Goal: Information Seeking & Learning: Check status

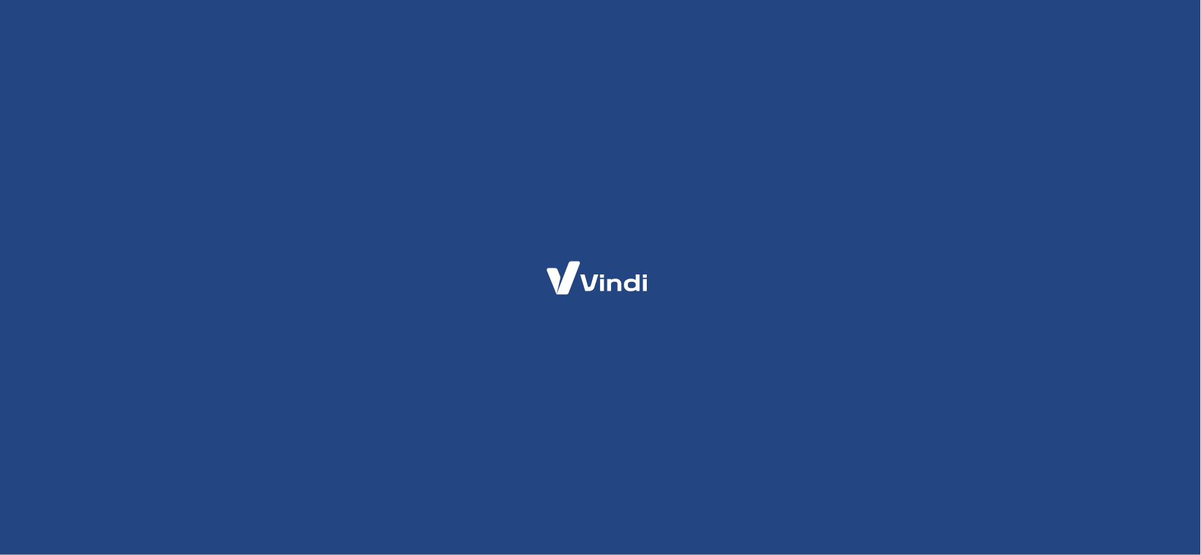
click at [648, 265] on img at bounding box center [597, 278] width 132 height 62
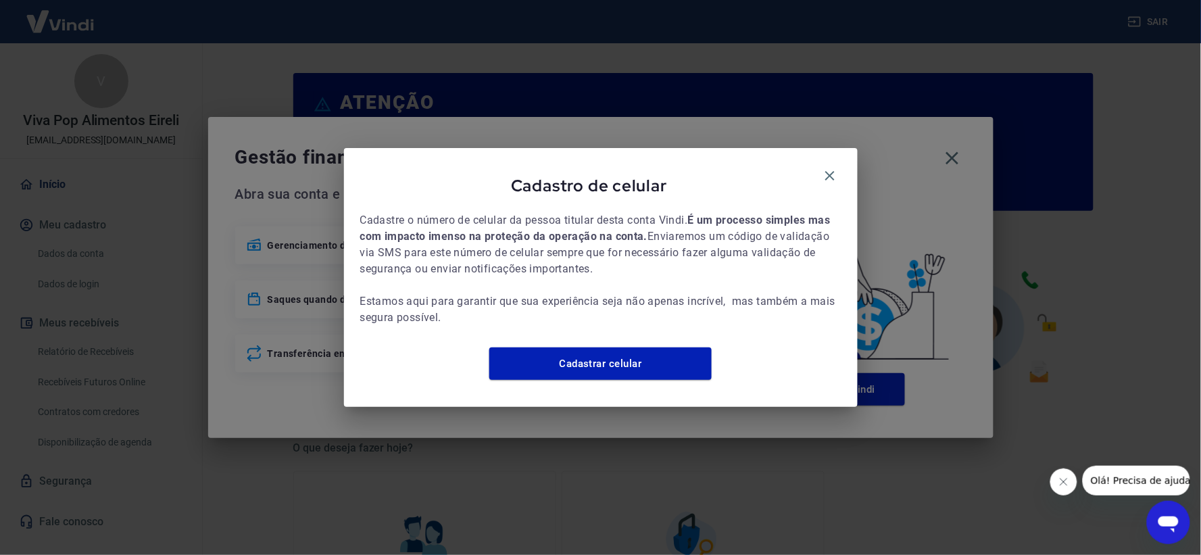
click at [828, 168] on icon "button" at bounding box center [830, 176] width 16 height 16
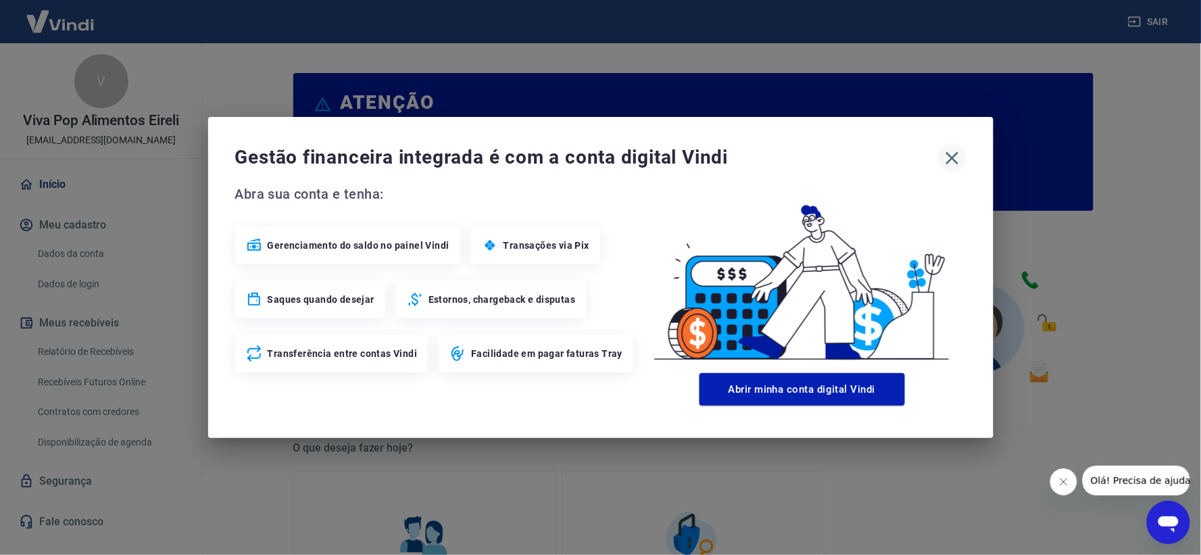
click at [951, 152] on icon "button" at bounding box center [953, 158] width 22 height 22
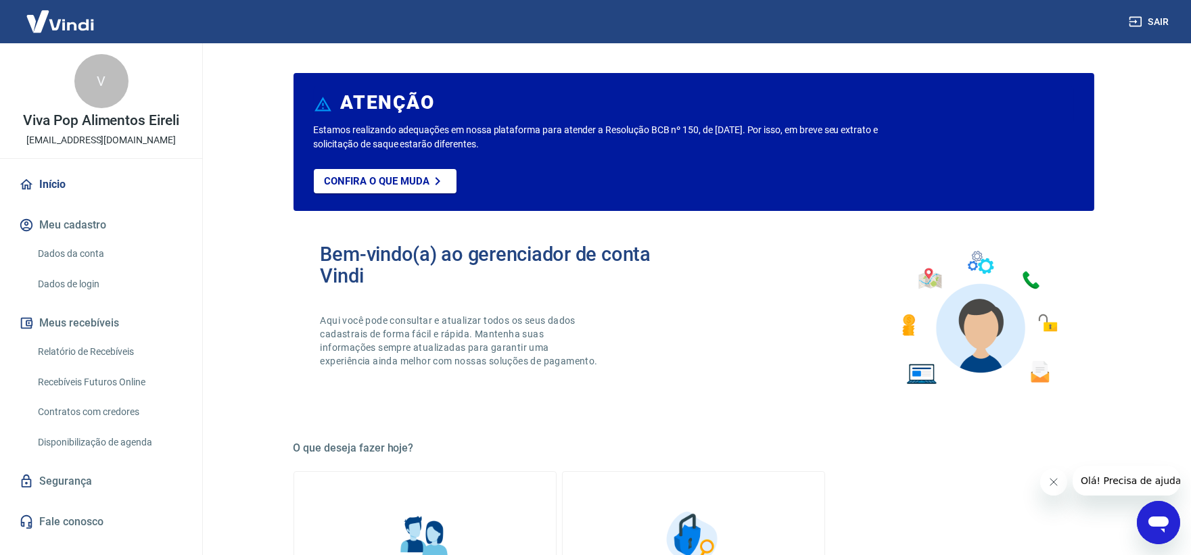
click at [139, 350] on link "Relatório de Recebíveis" at bounding box center [108, 352] width 153 height 28
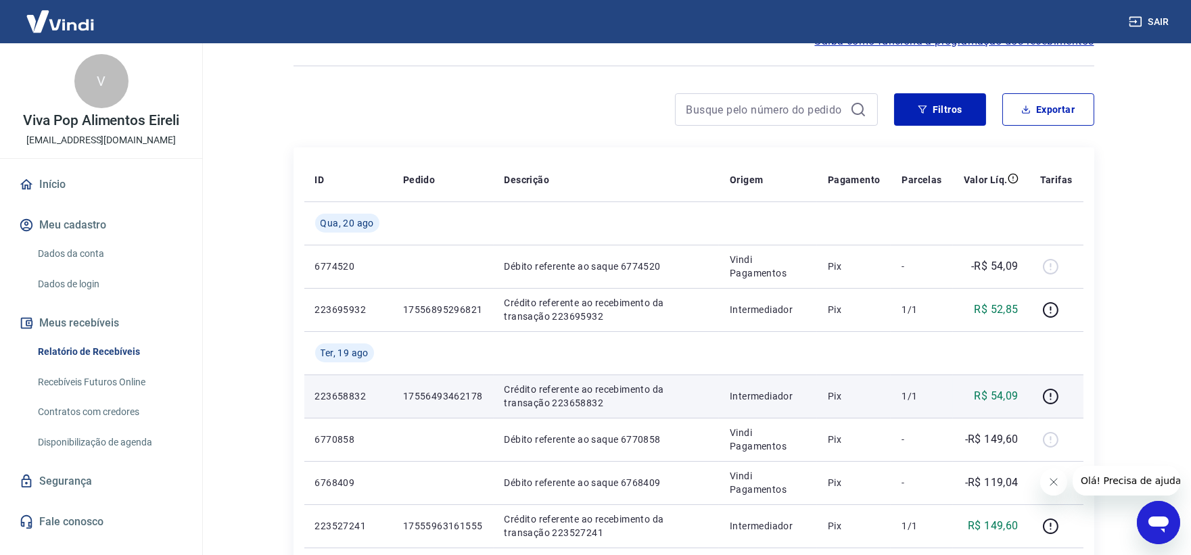
scroll to position [150, 0]
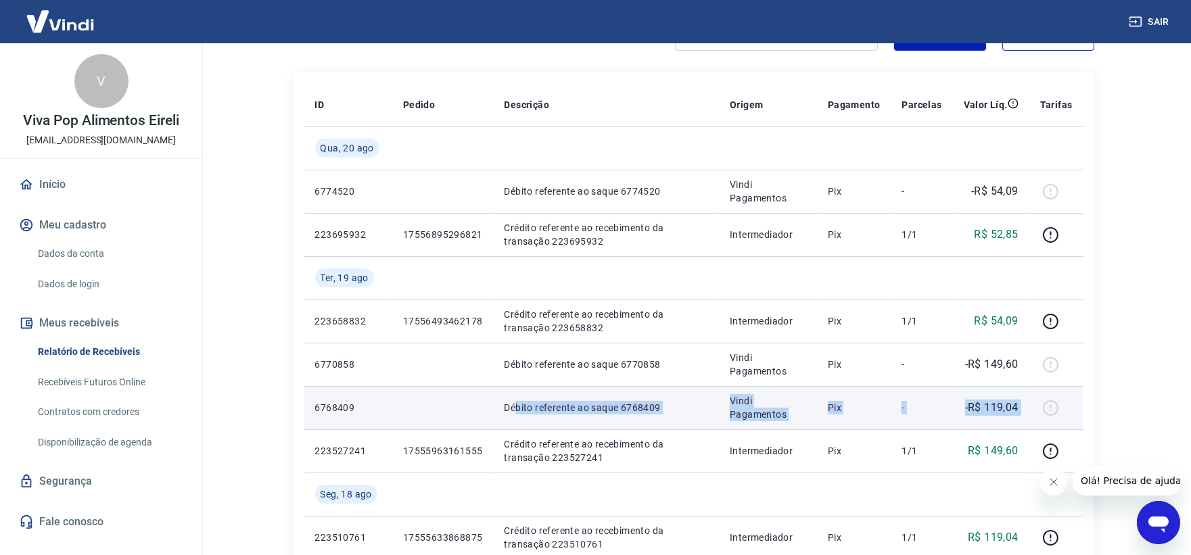
drag, startPoint x: 515, startPoint y: 408, endPoint x: 1031, endPoint y: 419, distance: 516.6
click at [1032, 419] on tr "6768409 Débito referente ao saque 6768409 Vindi Pagamentos Pix - -R$ 119,04" at bounding box center [693, 407] width 779 height 43
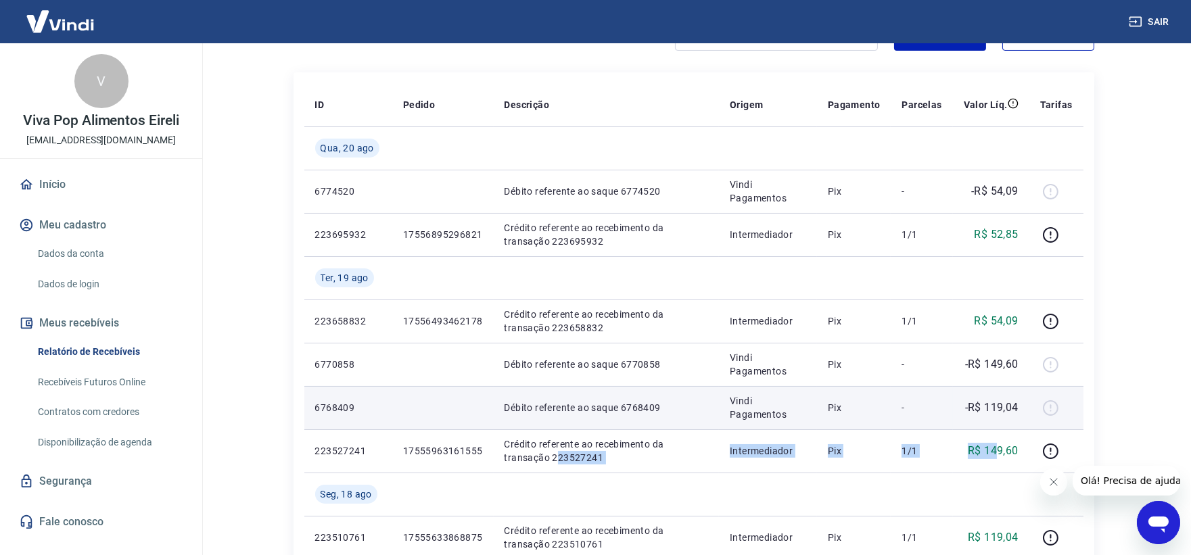
drag, startPoint x: 510, startPoint y: 460, endPoint x: 542, endPoint y: 414, distance: 55.9
click at [985, 444] on tr "223527241 17555963161555 Crédito referente ao recebimento da transação 22352724…" at bounding box center [693, 450] width 779 height 43
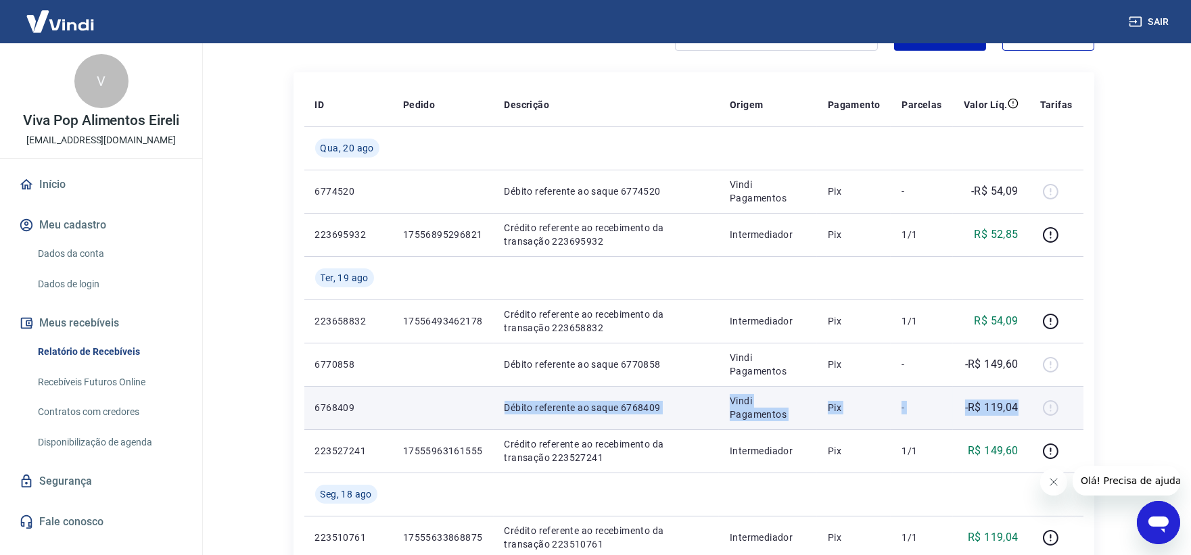
drag, startPoint x: 487, startPoint y: 408, endPoint x: 1022, endPoint y: 414, distance: 534.2
click at [1022, 414] on tr "6768409 Débito referente ao saque 6768409 Vindi Pagamentos Pix - -R$ 119,04" at bounding box center [693, 407] width 779 height 43
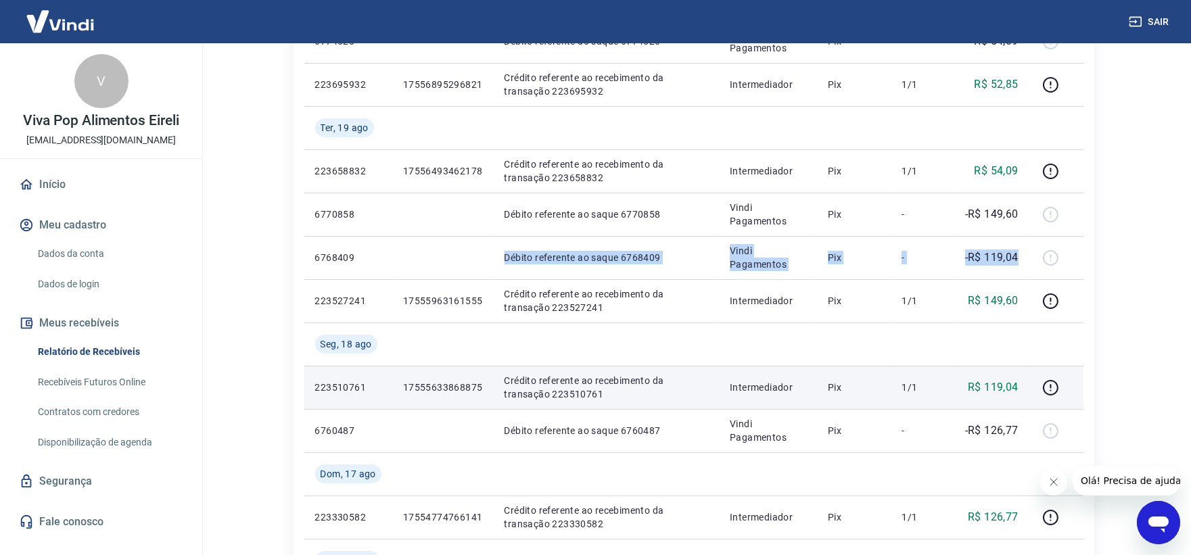
scroll to position [225, 0]
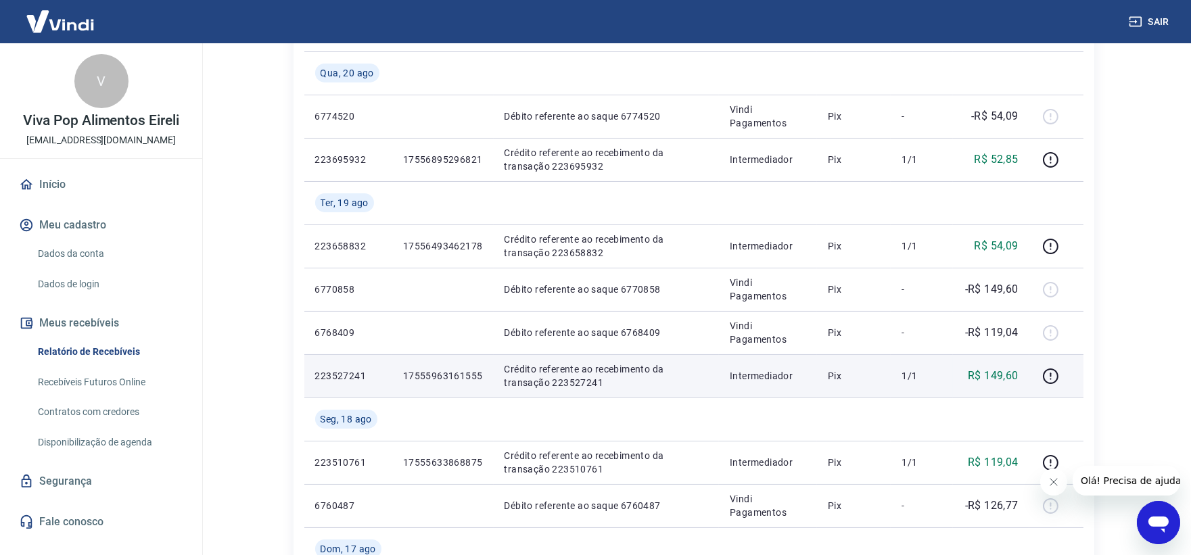
click at [1005, 387] on td "R$ 149,60" at bounding box center [991, 375] width 76 height 43
click at [999, 377] on p "R$ 149,60" at bounding box center [992, 376] width 51 height 16
click at [997, 377] on p "R$ 149,60" at bounding box center [992, 376] width 51 height 16
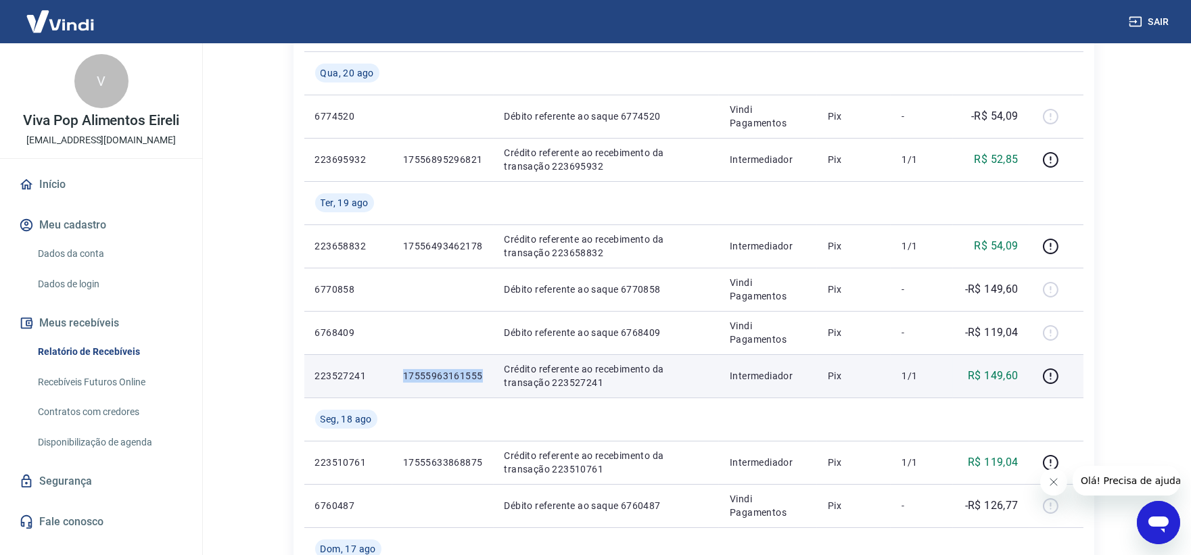
drag, startPoint x: 481, startPoint y: 381, endPoint x: 402, endPoint y: 376, distance: 79.9
click at [402, 376] on td "17555963161555" at bounding box center [442, 375] width 101 height 43
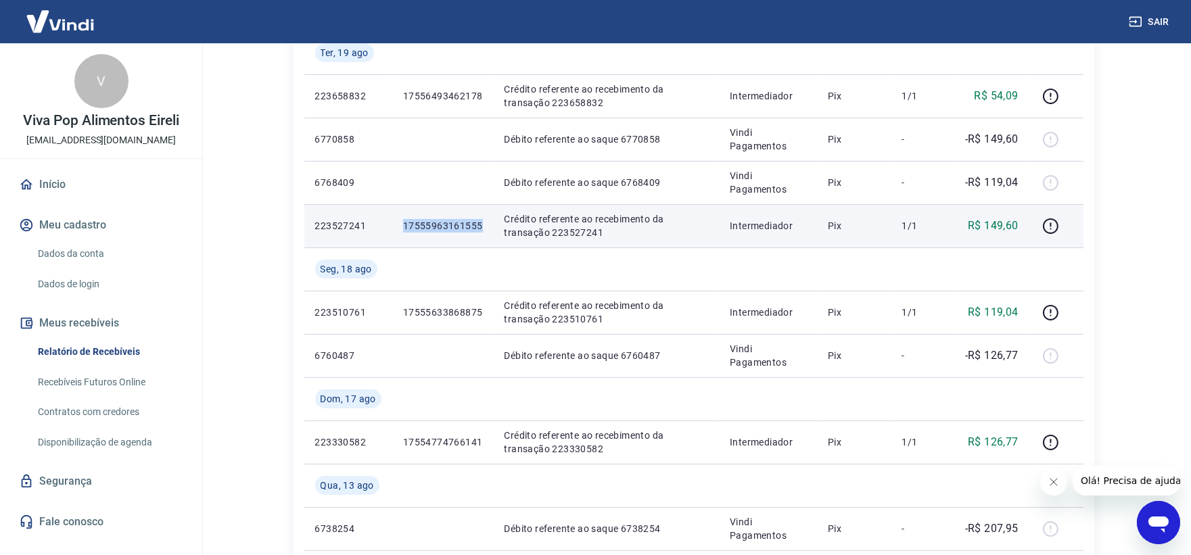
scroll to position [300, 0]
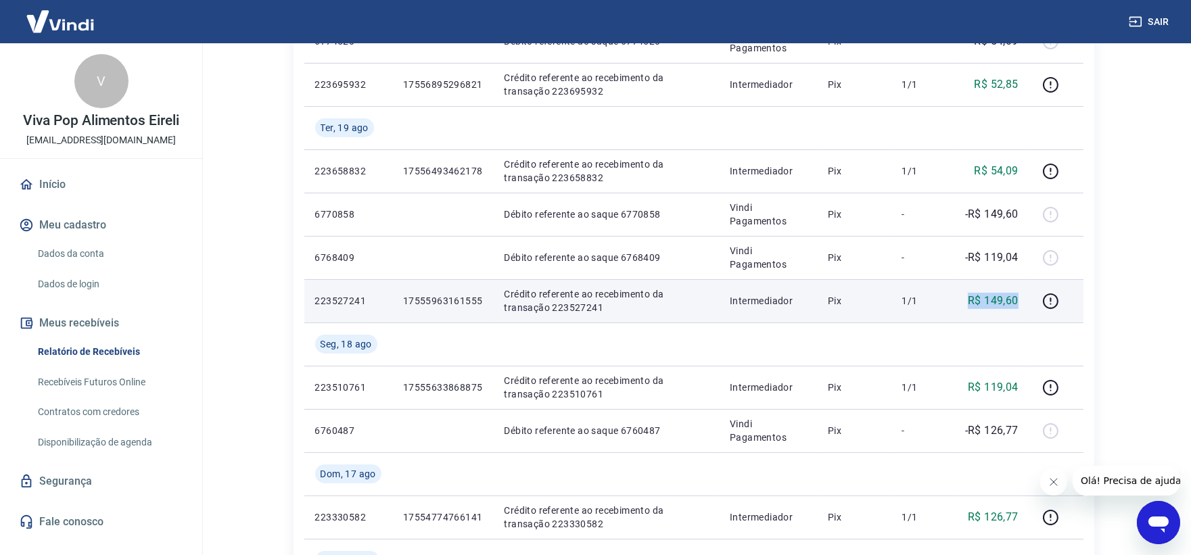
drag, startPoint x: 1018, startPoint y: 305, endPoint x: 960, endPoint y: 312, distance: 58.6
click at [960, 312] on td "R$ 149,60" at bounding box center [991, 300] width 76 height 43
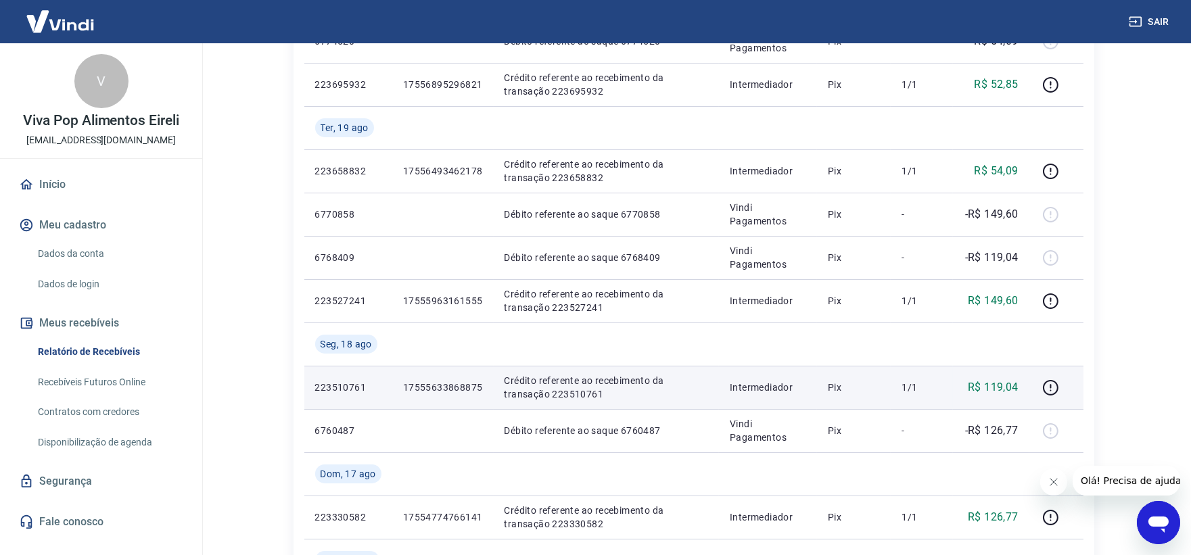
click at [1020, 394] on td "R$ 119,04" at bounding box center [991, 387] width 76 height 43
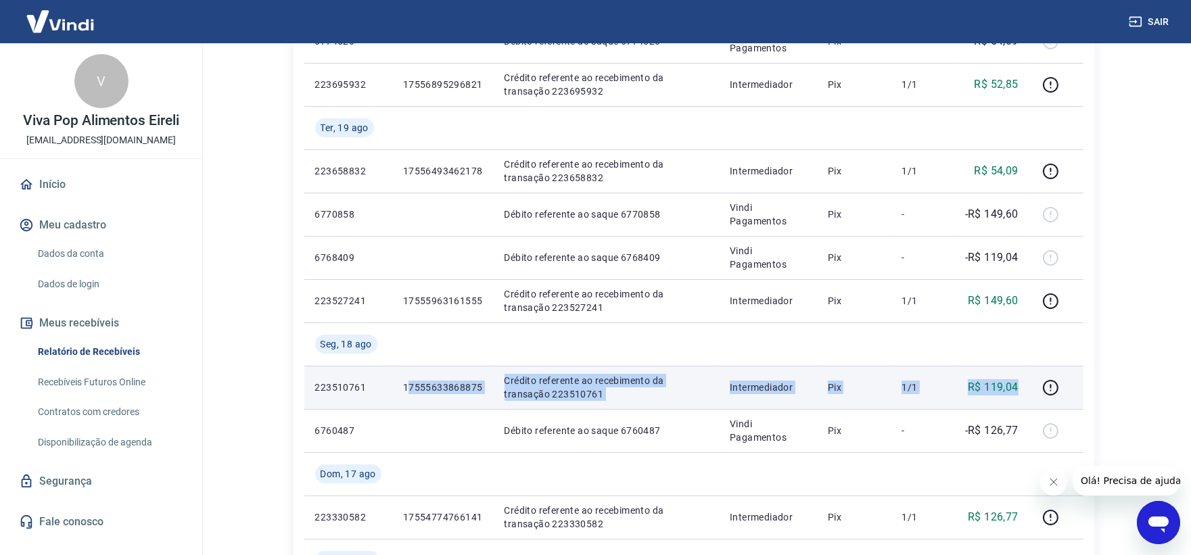
drag, startPoint x: 1024, startPoint y: 386, endPoint x: 406, endPoint y: 384, distance: 617.3
click at [406, 384] on tr "223510761 17555633868875 Crédito referente ao recebimento da transação 22351076…" at bounding box center [693, 387] width 779 height 43
click at [483, 393] on td "17555633868875" at bounding box center [442, 387] width 101 height 43
drag, startPoint x: 480, startPoint y: 387, endPoint x: 402, endPoint y: 389, distance: 78.4
click at [396, 385] on td "17555633868875" at bounding box center [442, 387] width 101 height 43
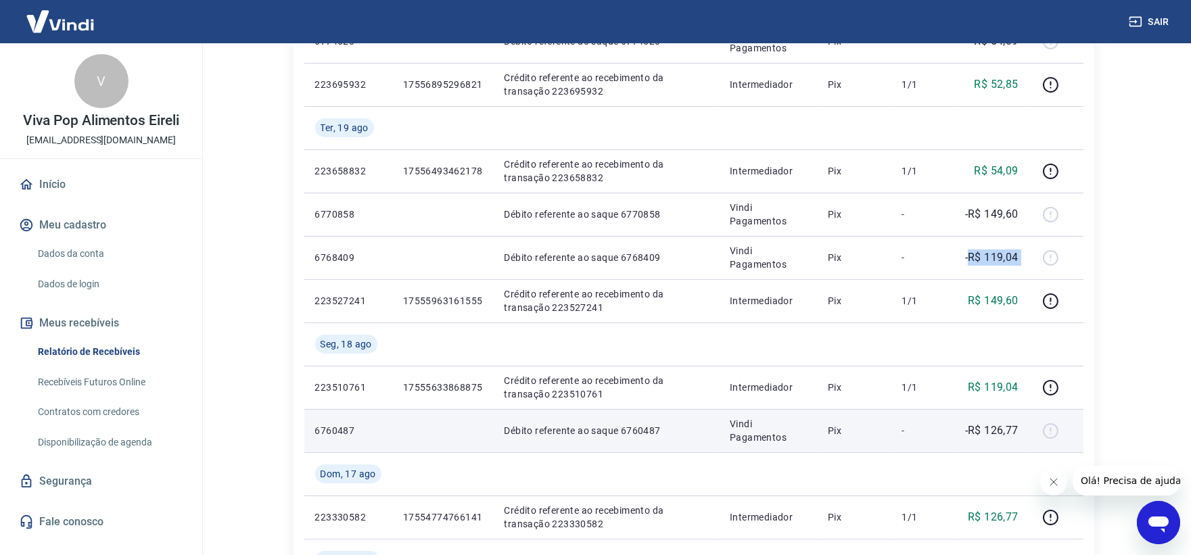
drag, startPoint x: 971, startPoint y: 249, endPoint x: 891, endPoint y: 446, distance: 212.9
click at [1070, 246] on tr "6768409 Débito referente ao saque 6768409 Vindi Pagamentos Pix - -R$ 119,04" at bounding box center [693, 257] width 779 height 43
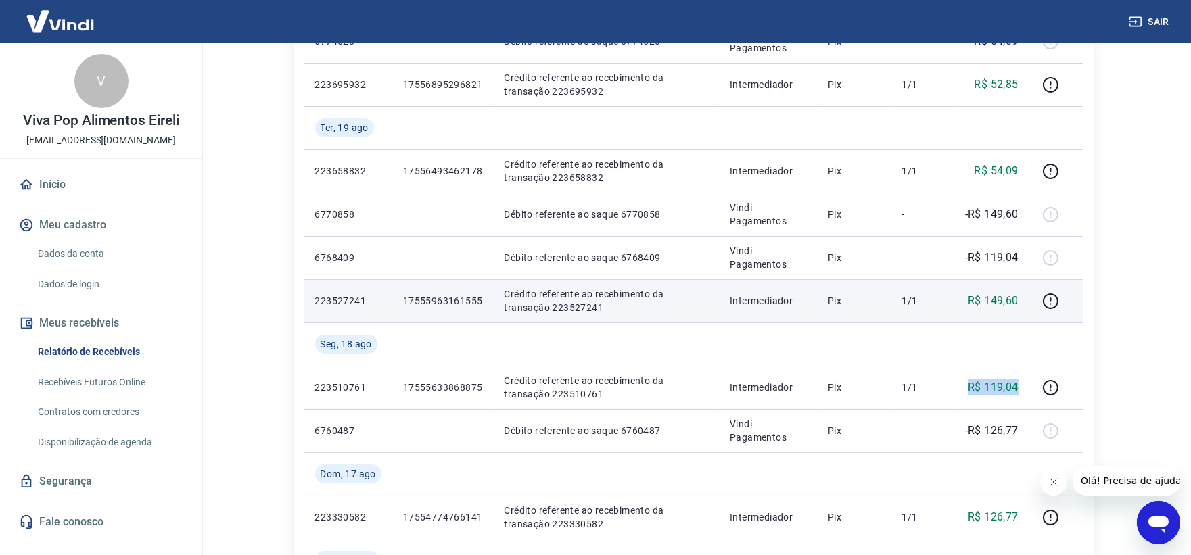
drag, startPoint x: 951, startPoint y: 392, endPoint x: 956, endPoint y: 312, distance: 80.6
click at [1024, 389] on tr "223510761 17555633868875 Crédito referente ao recebimento da transação 22351076…" at bounding box center [693, 387] width 779 height 43
drag, startPoint x: 951, startPoint y: 306, endPoint x: 1023, endPoint y: 302, distance: 71.8
click at [1036, 305] on tr "223527241 17555963161555 Crédito referente ao recebimento da transação 22352724…" at bounding box center [693, 300] width 779 height 43
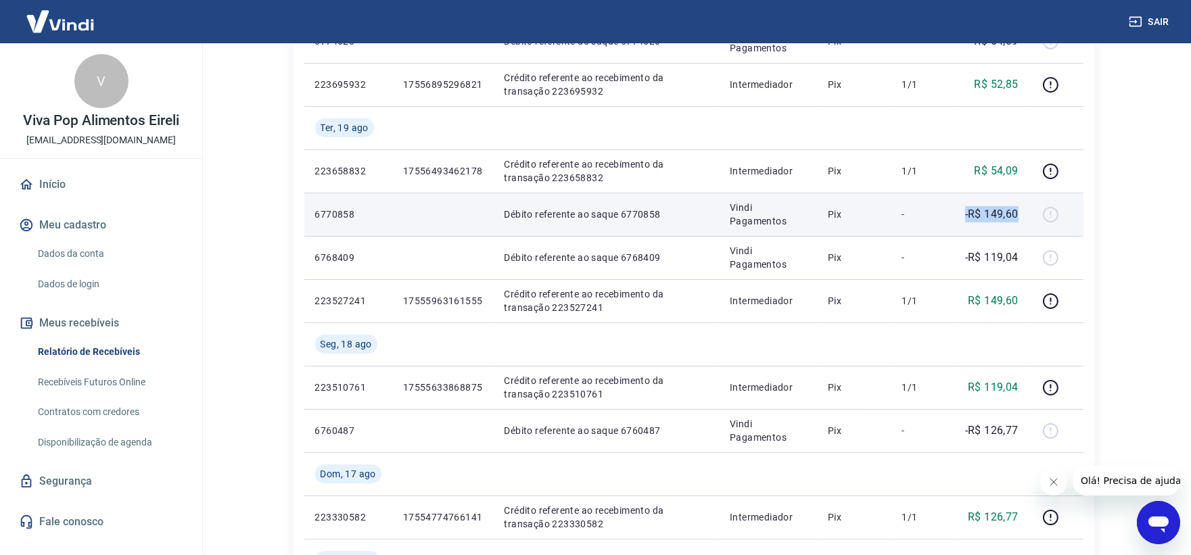
drag, startPoint x: 953, startPoint y: 207, endPoint x: 1028, endPoint y: 211, distance: 75.2
click at [1028, 211] on tr "6770858 Débito referente ao saque 6770858 Vindi Pagamentos Pix - -R$ 149,60" at bounding box center [693, 214] width 779 height 43
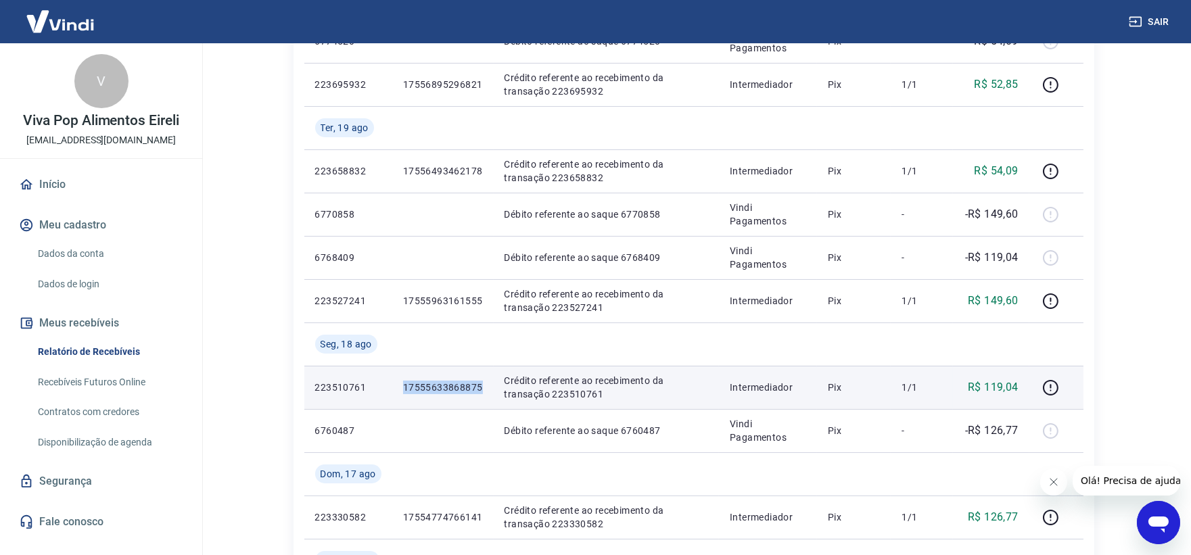
drag, startPoint x: 481, startPoint y: 389, endPoint x: 402, endPoint y: 393, distance: 79.2
click at [403, 393] on p "17555633868875" at bounding box center [443, 388] width 80 height 14
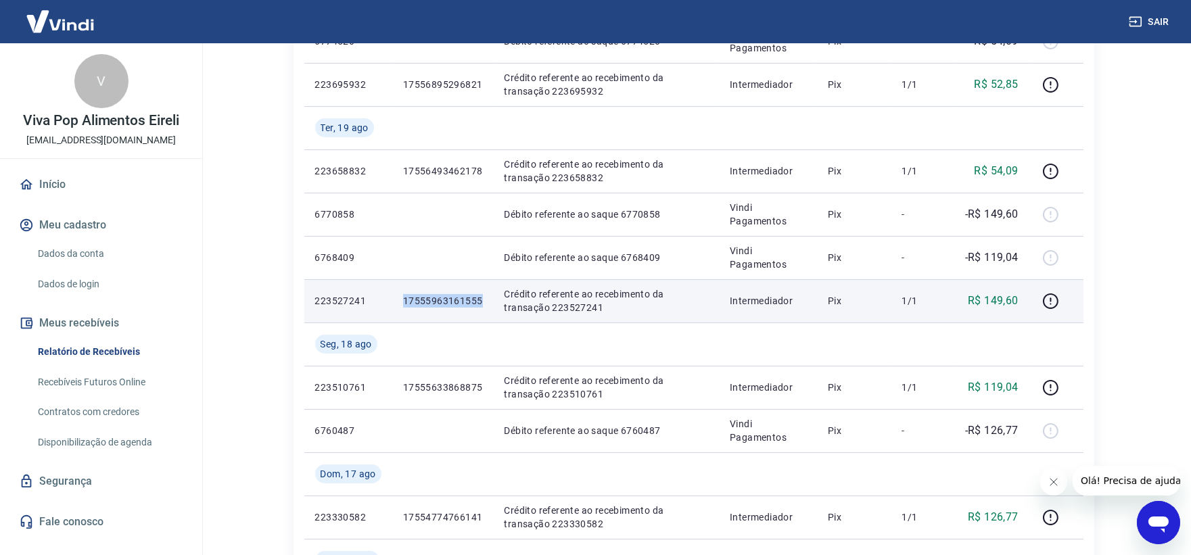
drag, startPoint x: 484, startPoint y: 307, endPoint x: 400, endPoint y: 318, distance: 85.2
click at [400, 316] on td "17555963161555" at bounding box center [442, 300] width 101 height 43
